Goal: Navigation & Orientation: Find specific page/section

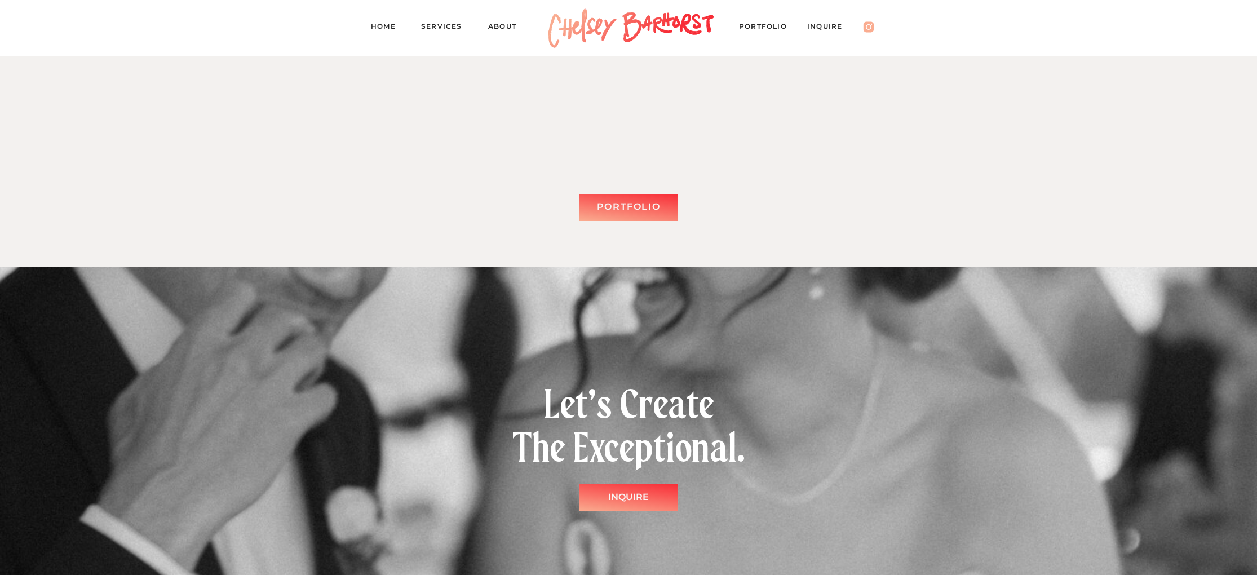
scroll to position [2974, 0]
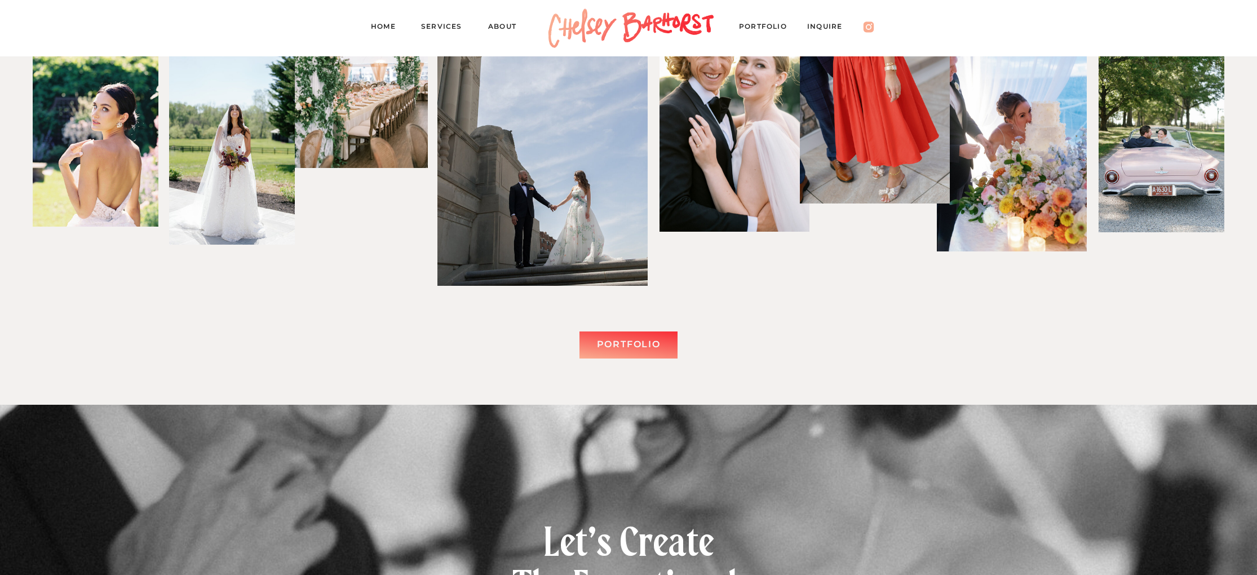
click at [637, 342] on div "Portfolio" at bounding box center [628, 344] width 85 height 16
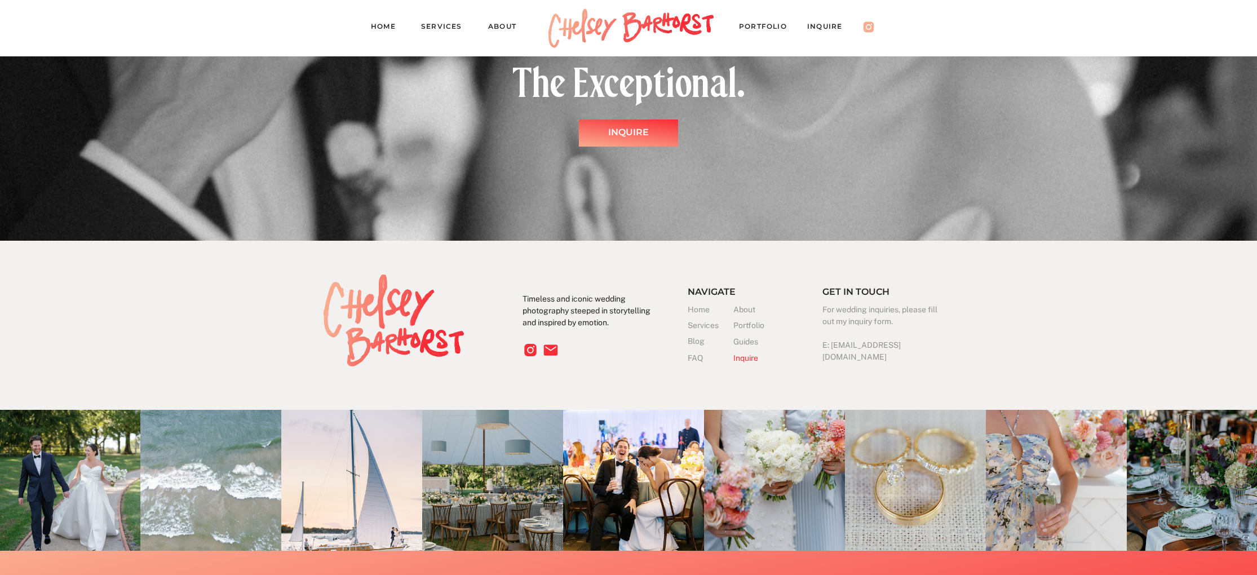
scroll to position [11816, 0]
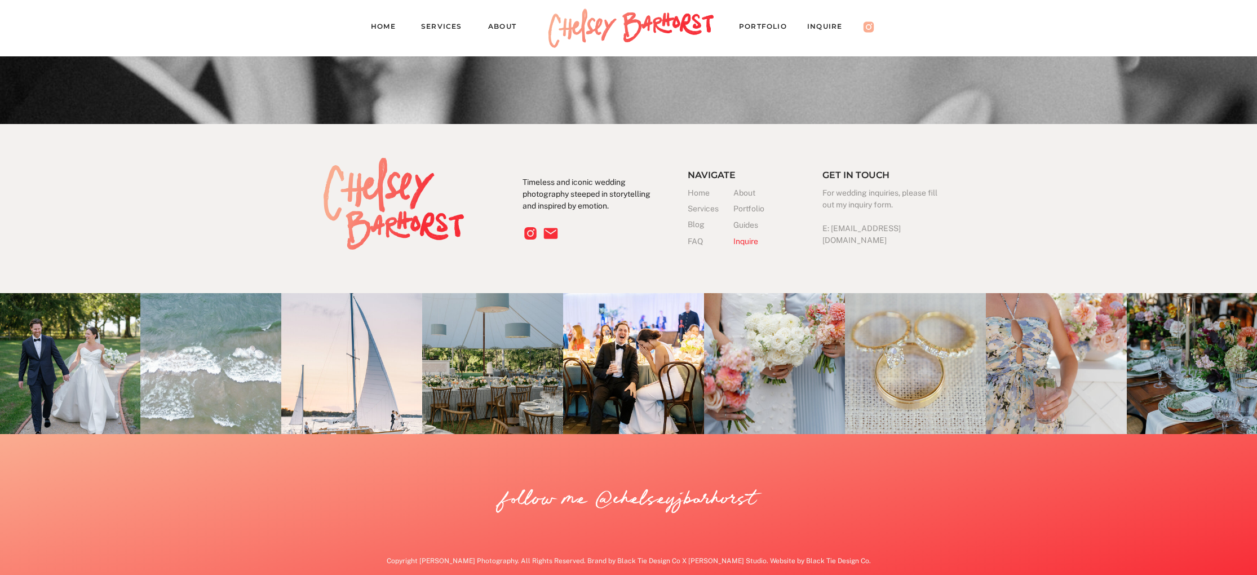
click at [389, 28] on nav "Home" at bounding box center [388, 28] width 34 height 16
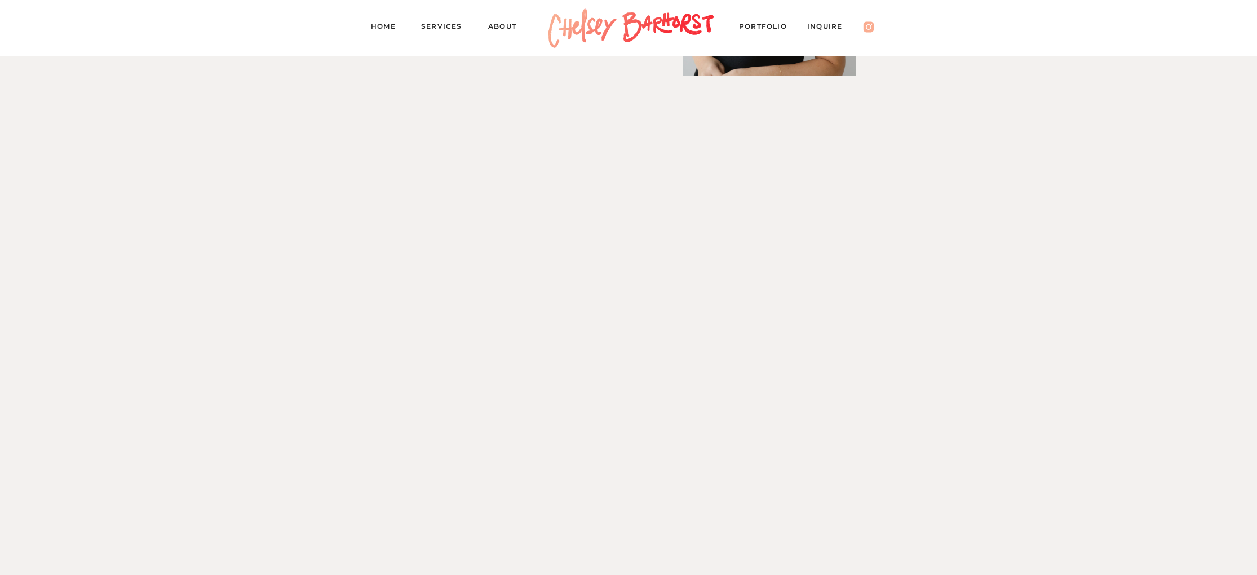
scroll to position [2044, 0]
